Goal: Task Accomplishment & Management: Complete application form

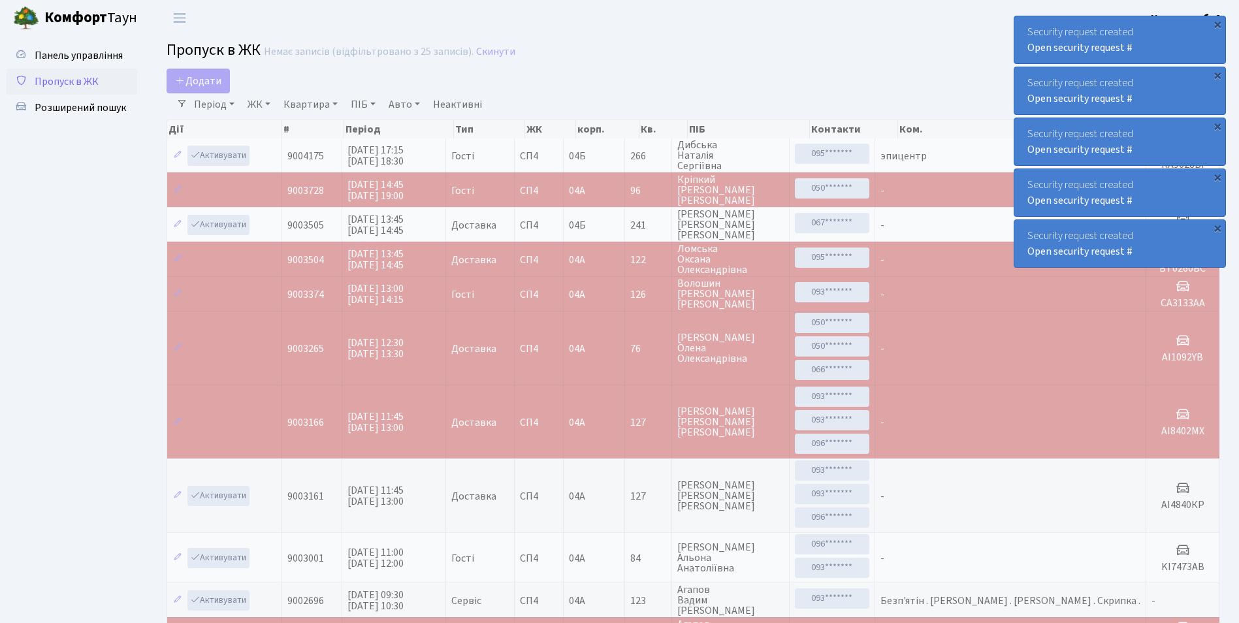
select select "25"
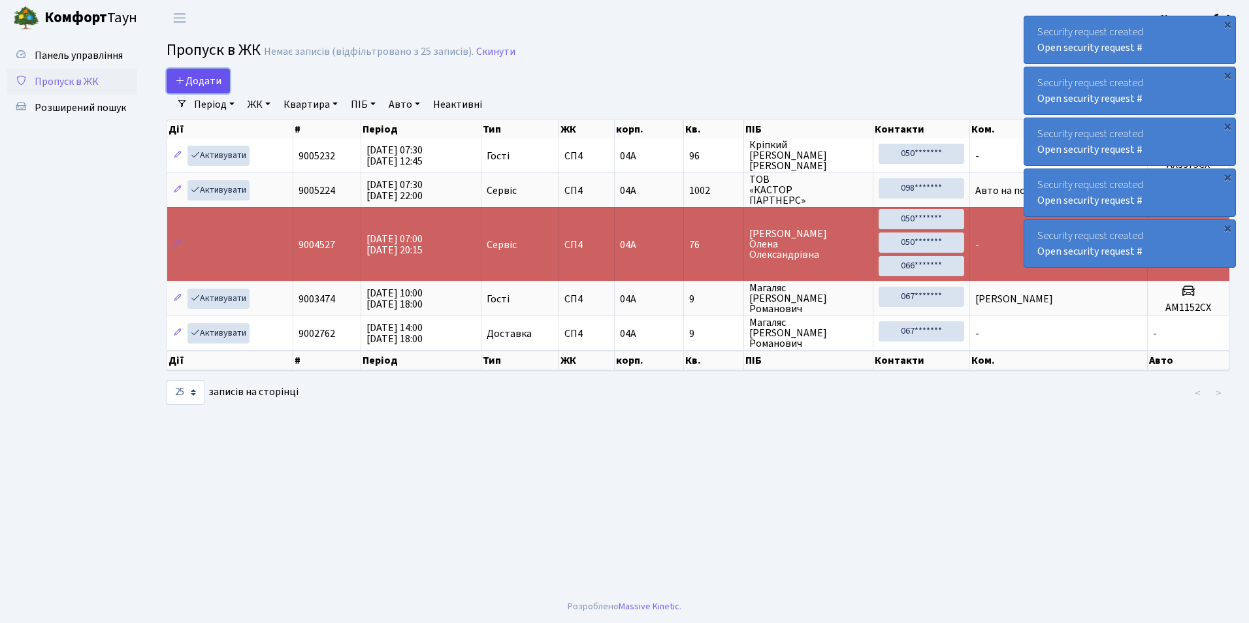
click at [193, 87] on span "Додати" at bounding box center [198, 81] width 46 height 14
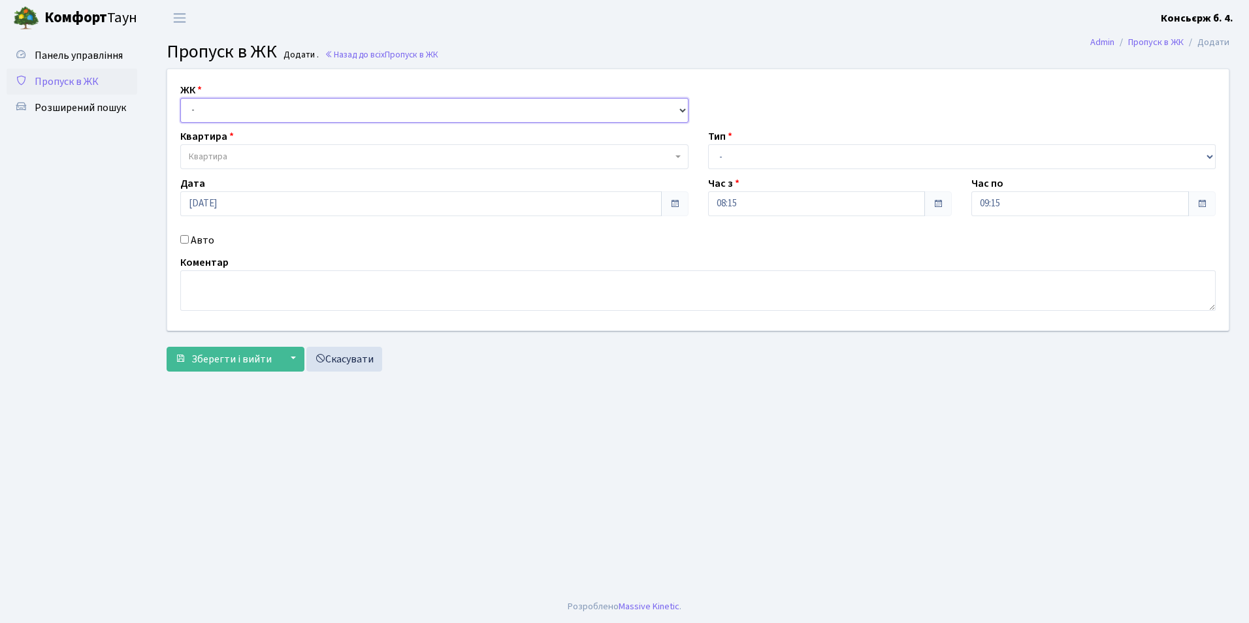
click at [199, 112] on select "- [STREET_ADDRESS]" at bounding box center [434, 110] width 508 height 25
select select "325"
click at [180, 98] on select "- [STREET_ADDRESS]" at bounding box center [434, 110] width 508 height 25
select select
click at [217, 157] on span "Квартира" at bounding box center [208, 156] width 39 height 13
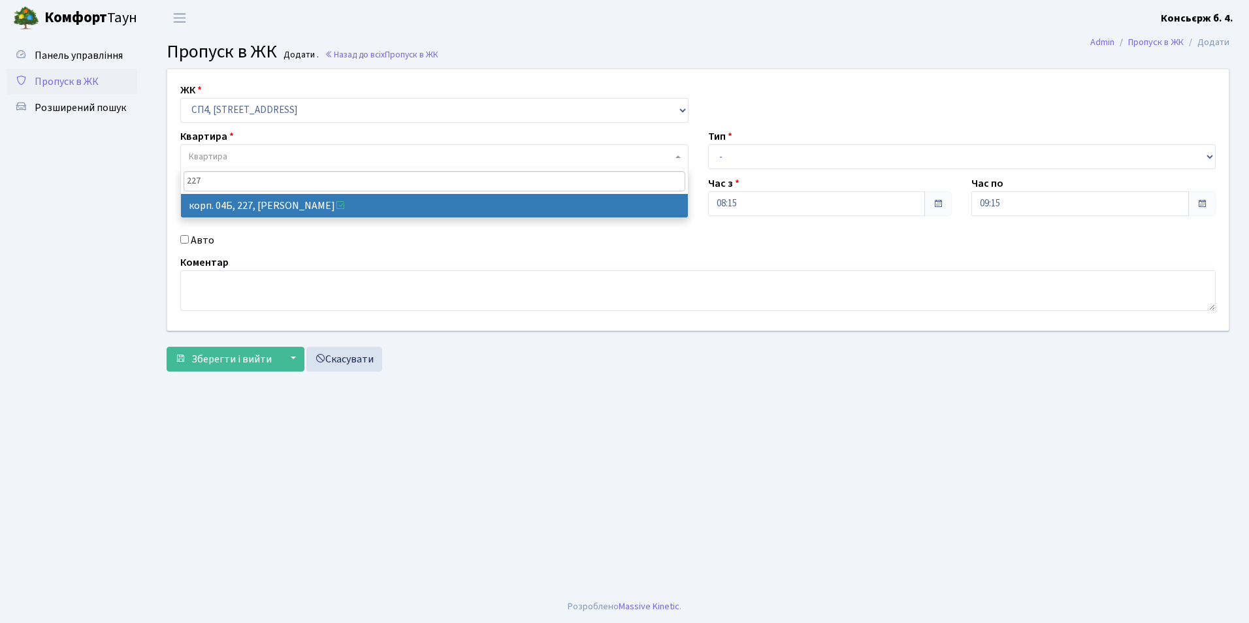
type input "227"
select select "21255"
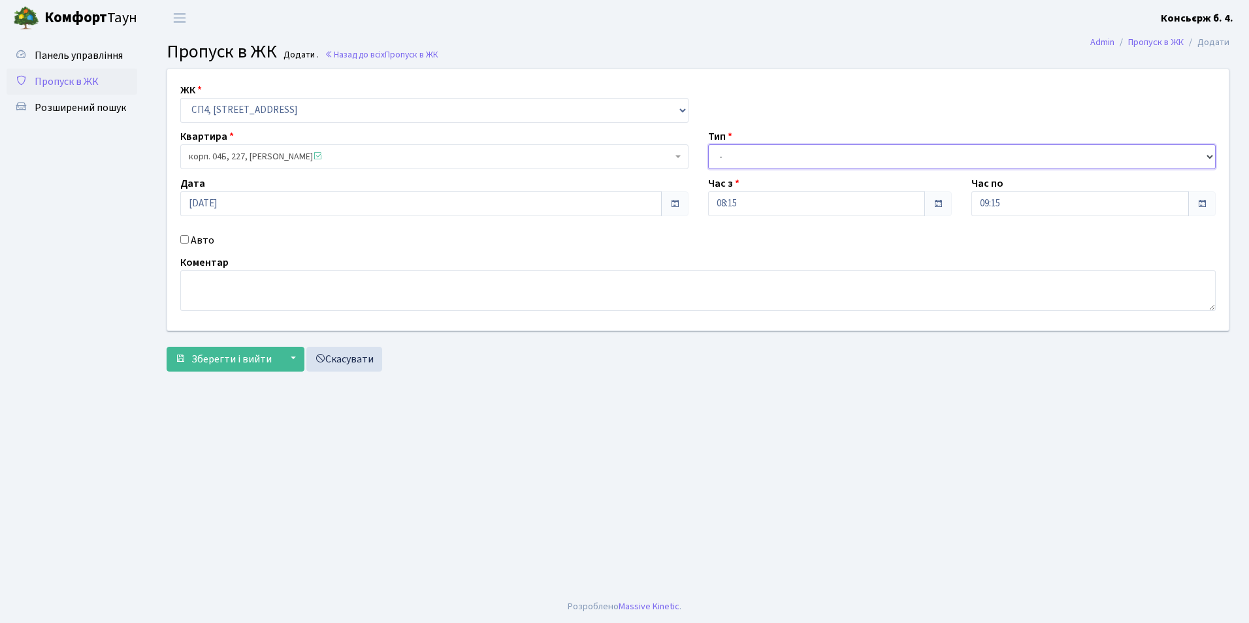
click at [733, 152] on select "- Доставка Таксі Гості Сервіс" at bounding box center [962, 156] width 508 height 25
select select "2"
click at [708, 144] on select "- Доставка Таксі Гості Сервіс" at bounding box center [962, 156] width 508 height 25
click at [184, 240] on input "Авто" at bounding box center [184, 239] width 8 height 8
checkbox input "true"
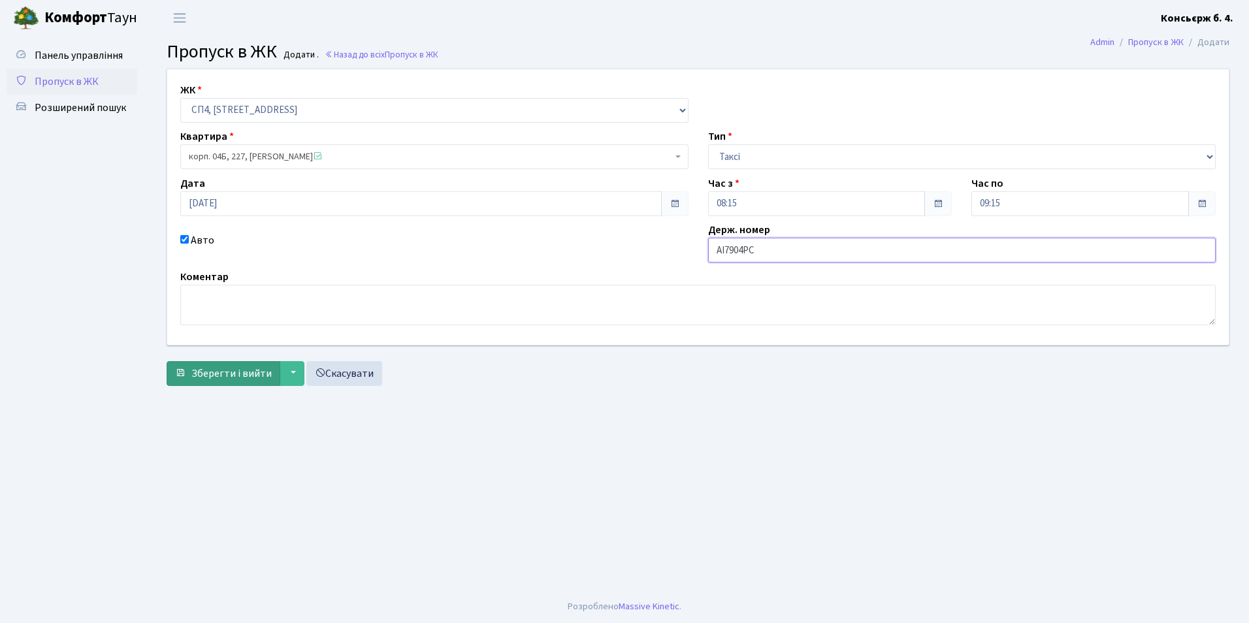
type input "АІ7904РС"
click at [231, 373] on span "Зберегти і вийти" at bounding box center [231, 373] width 80 height 14
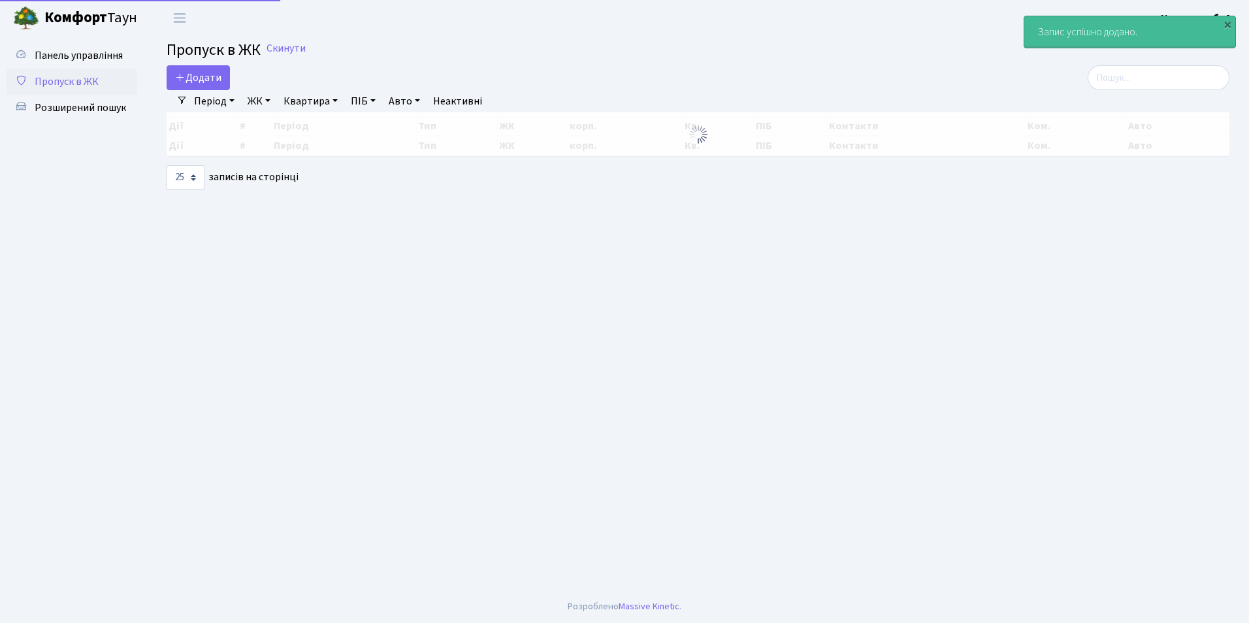
select select "25"
